Goal: Communication & Community: Answer question/provide support

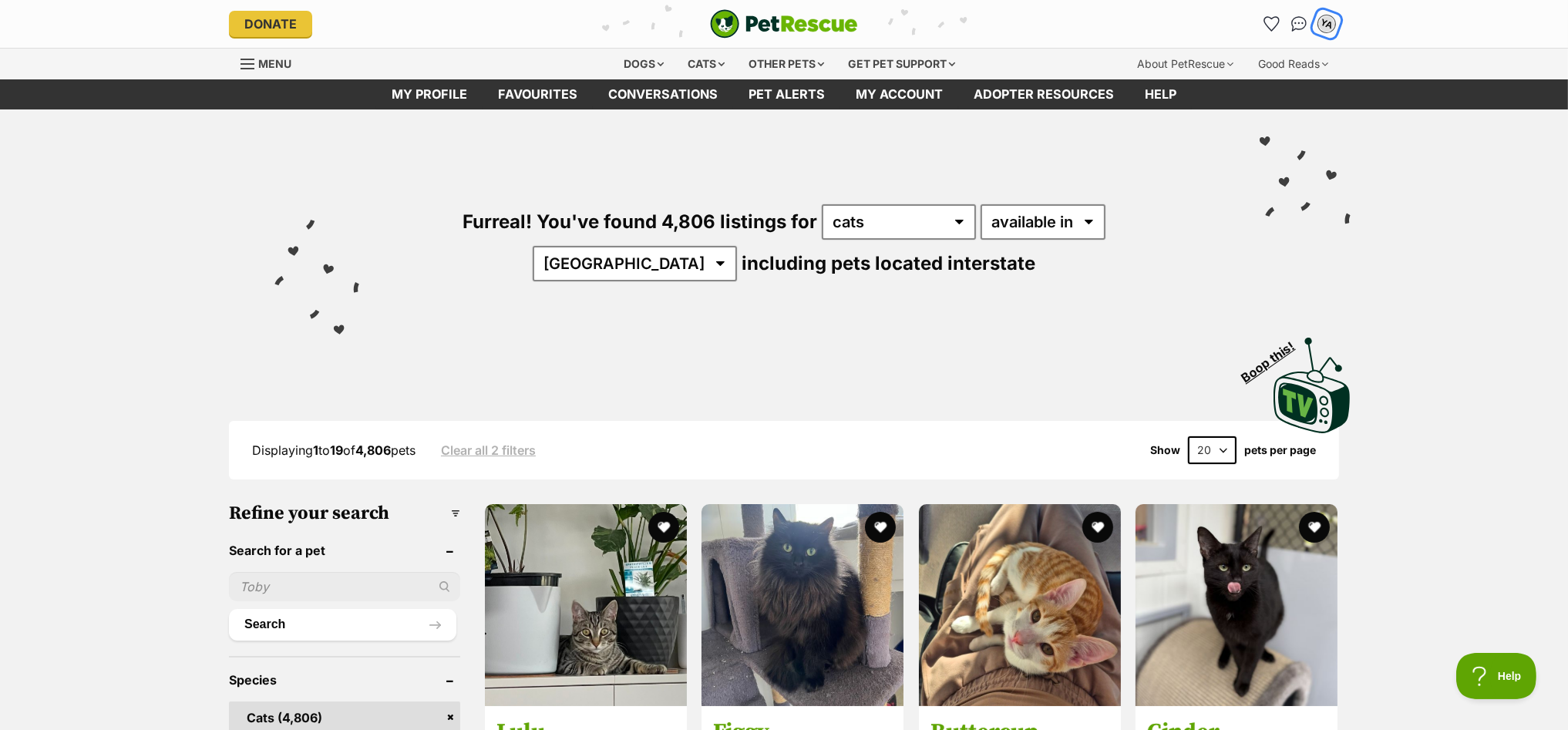
click at [1328, 15] on div "YA" at bounding box center [1326, 24] width 24 height 24
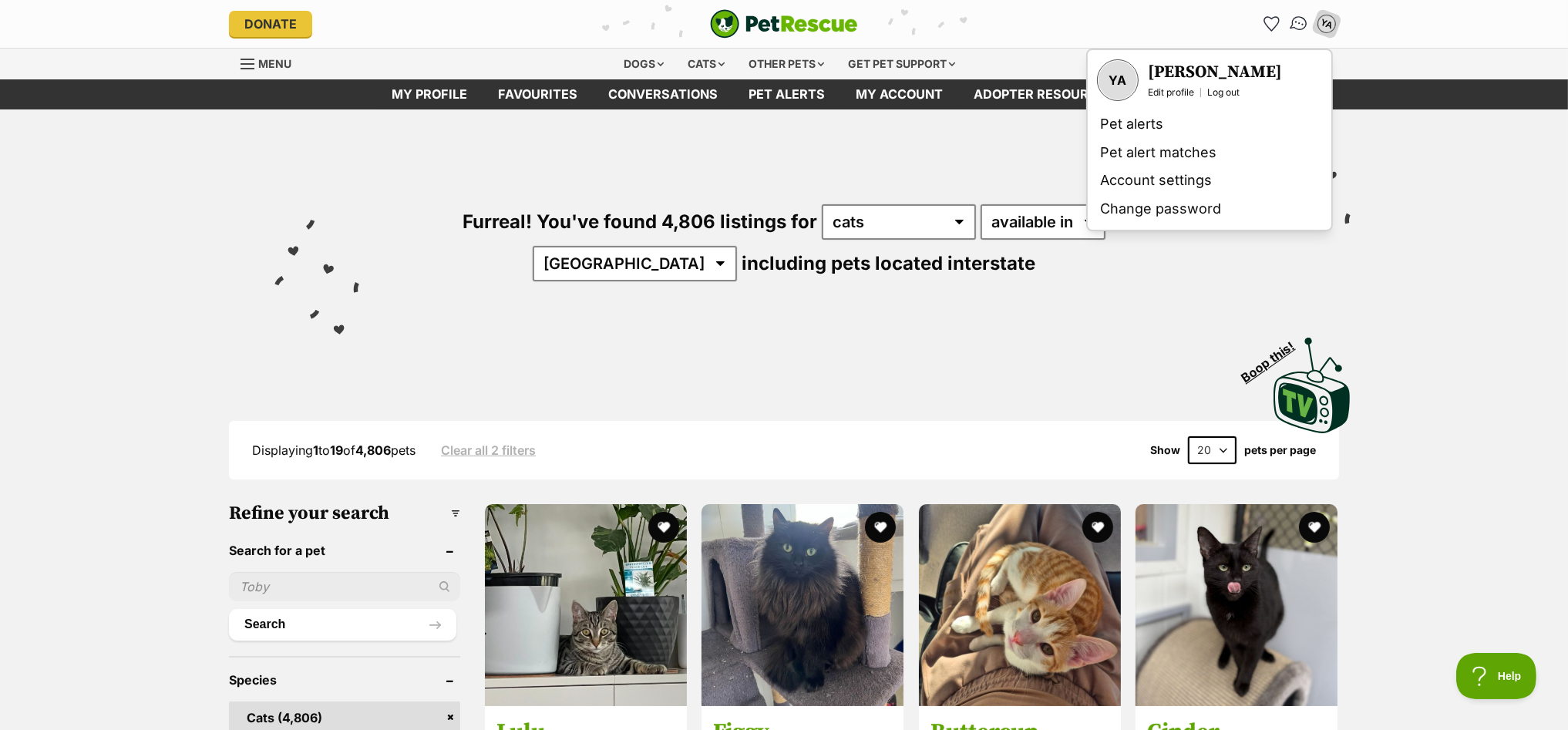
click at [1296, 20] on img "Conversations" at bounding box center [1298, 24] width 20 height 20
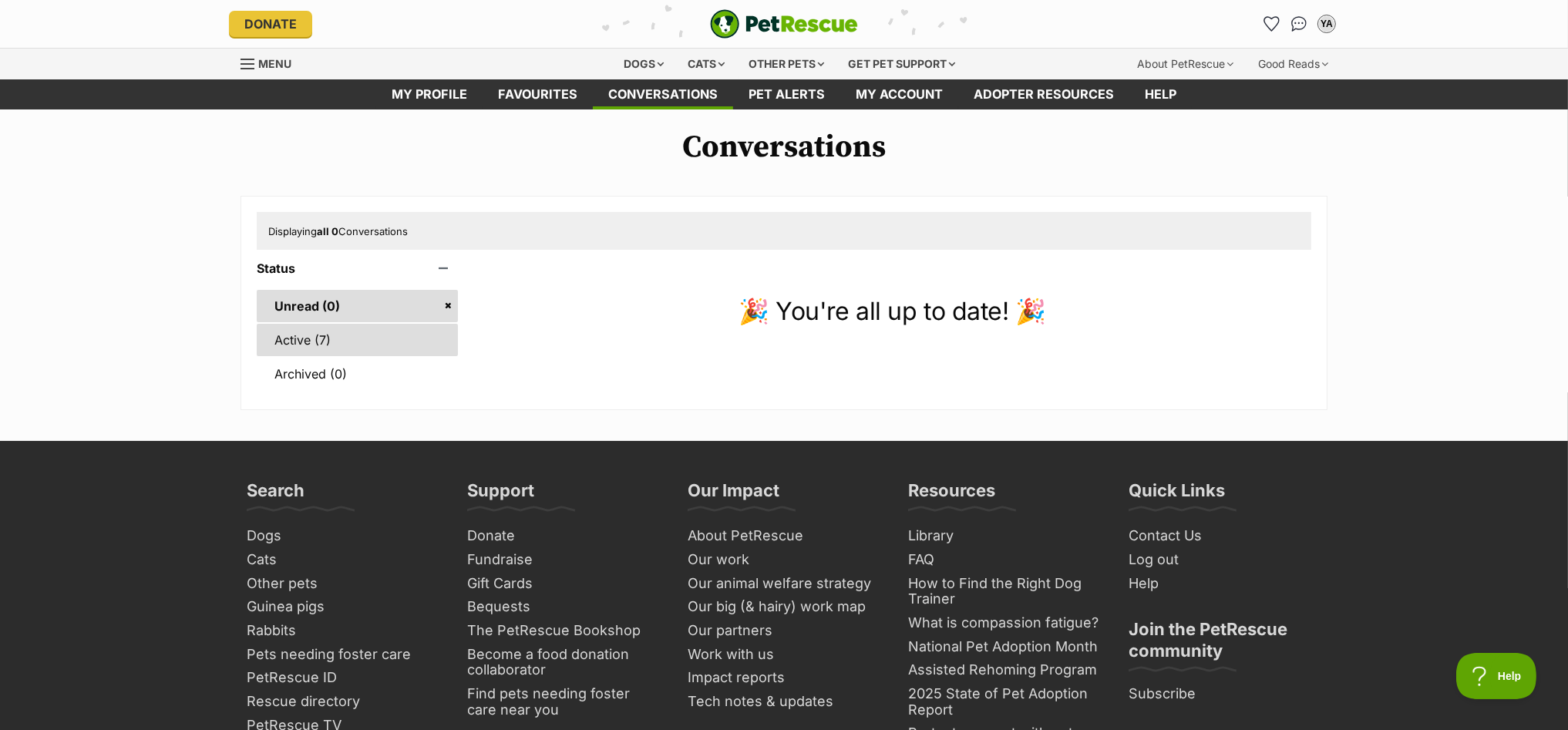
click at [274, 332] on link "Active (7)" at bounding box center [357, 340] width 202 height 33
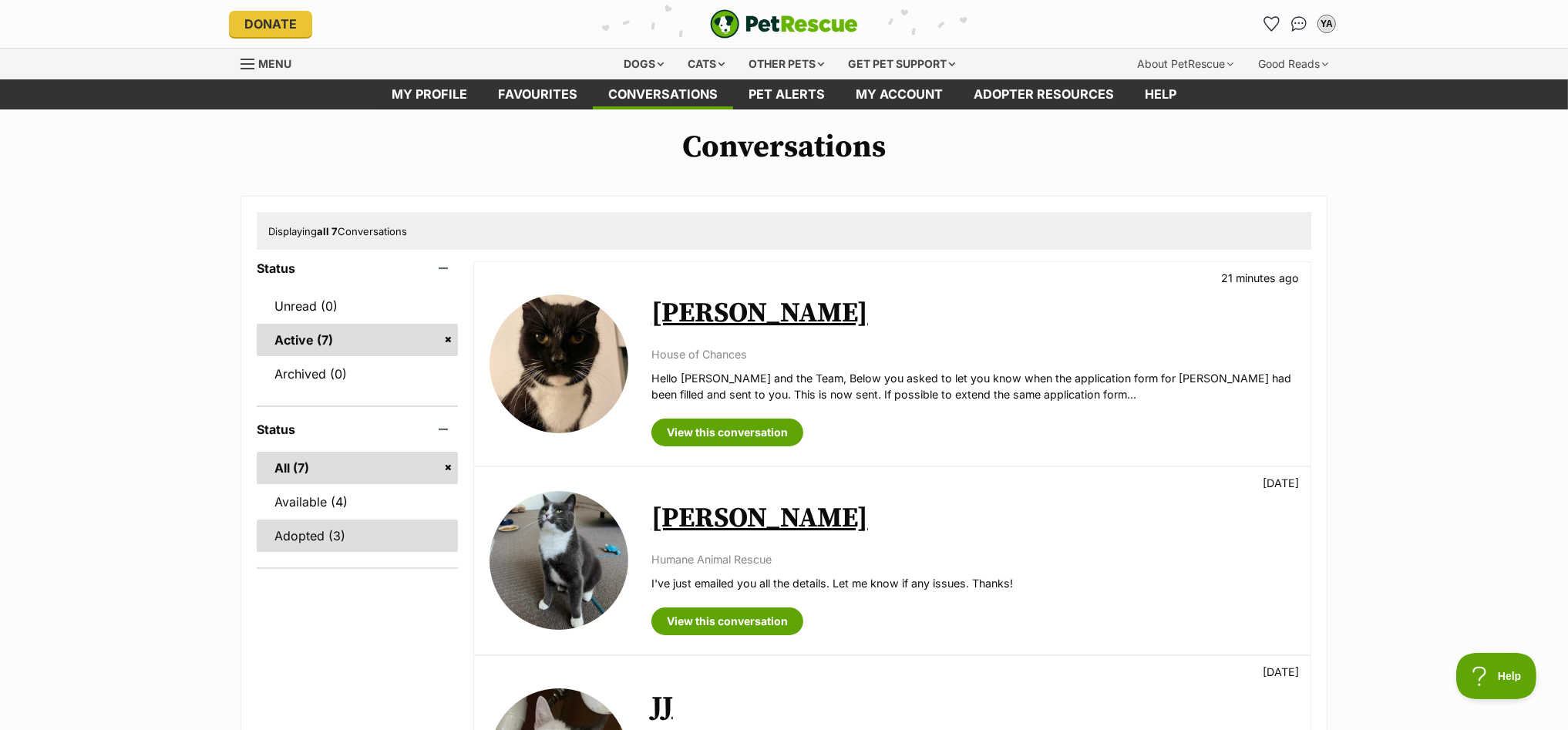
click at [295, 527] on link "Adopted (3)" at bounding box center [357, 536] width 202 height 33
